Goal: Transaction & Acquisition: Book appointment/travel/reservation

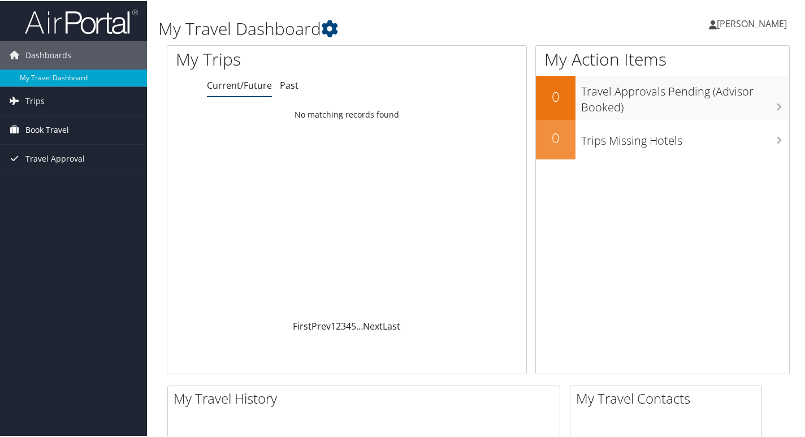
click at [46, 128] on span "Book Travel" at bounding box center [47, 129] width 44 height 28
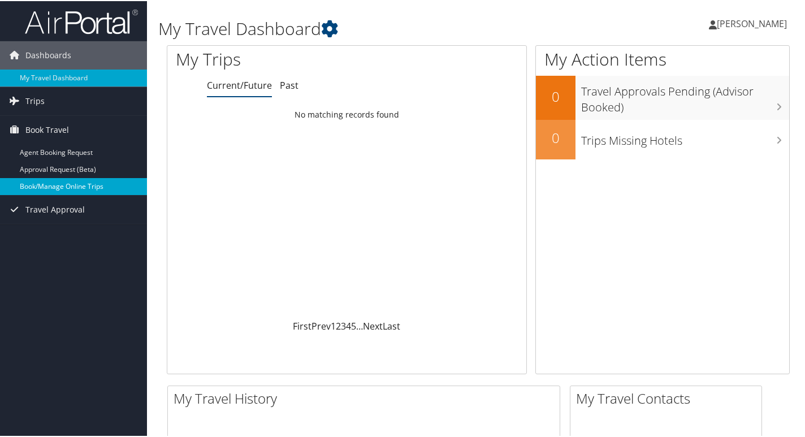
click at [56, 188] on link "Book/Manage Online Trips" at bounding box center [73, 185] width 147 height 17
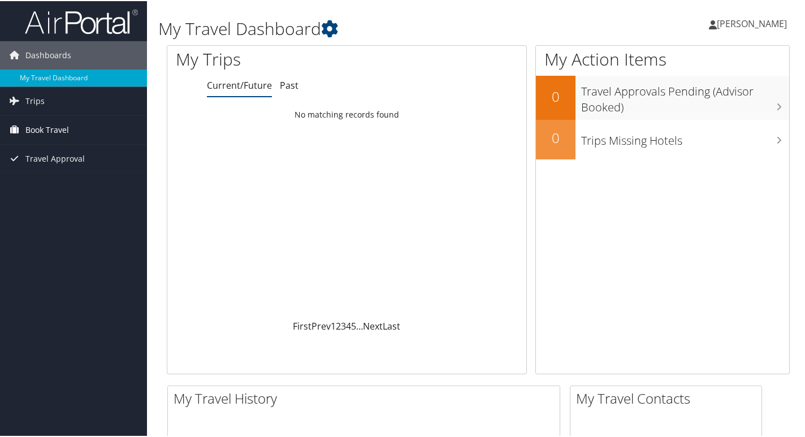
click at [38, 132] on span "Book Travel" at bounding box center [47, 129] width 44 height 28
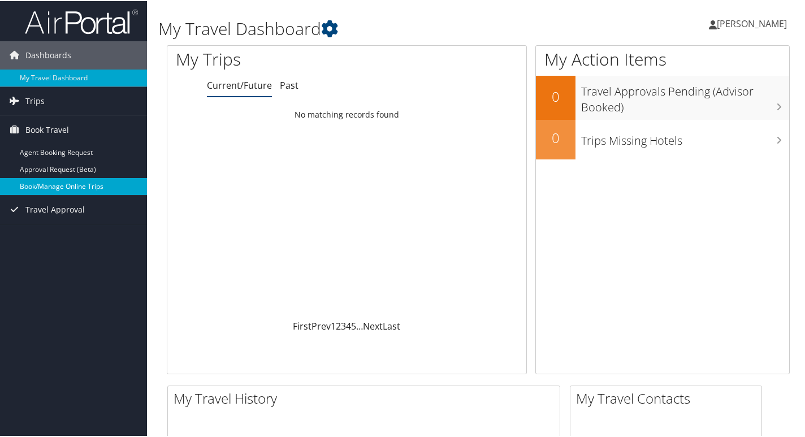
click at [57, 187] on link "Book/Manage Online Trips" at bounding box center [73, 185] width 147 height 17
click at [57, 186] on link "Book/Manage Online Trips" at bounding box center [73, 185] width 147 height 17
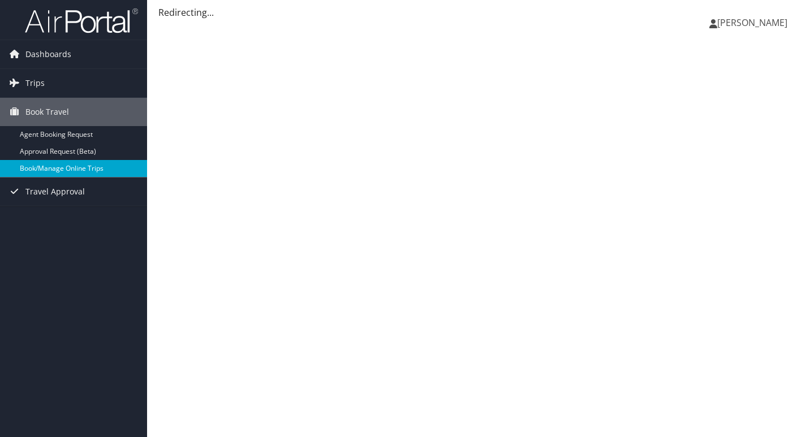
click at [45, 169] on link "Book/Manage Online Trips" at bounding box center [73, 168] width 147 height 17
